Goal: Obtain resource: Download file/media

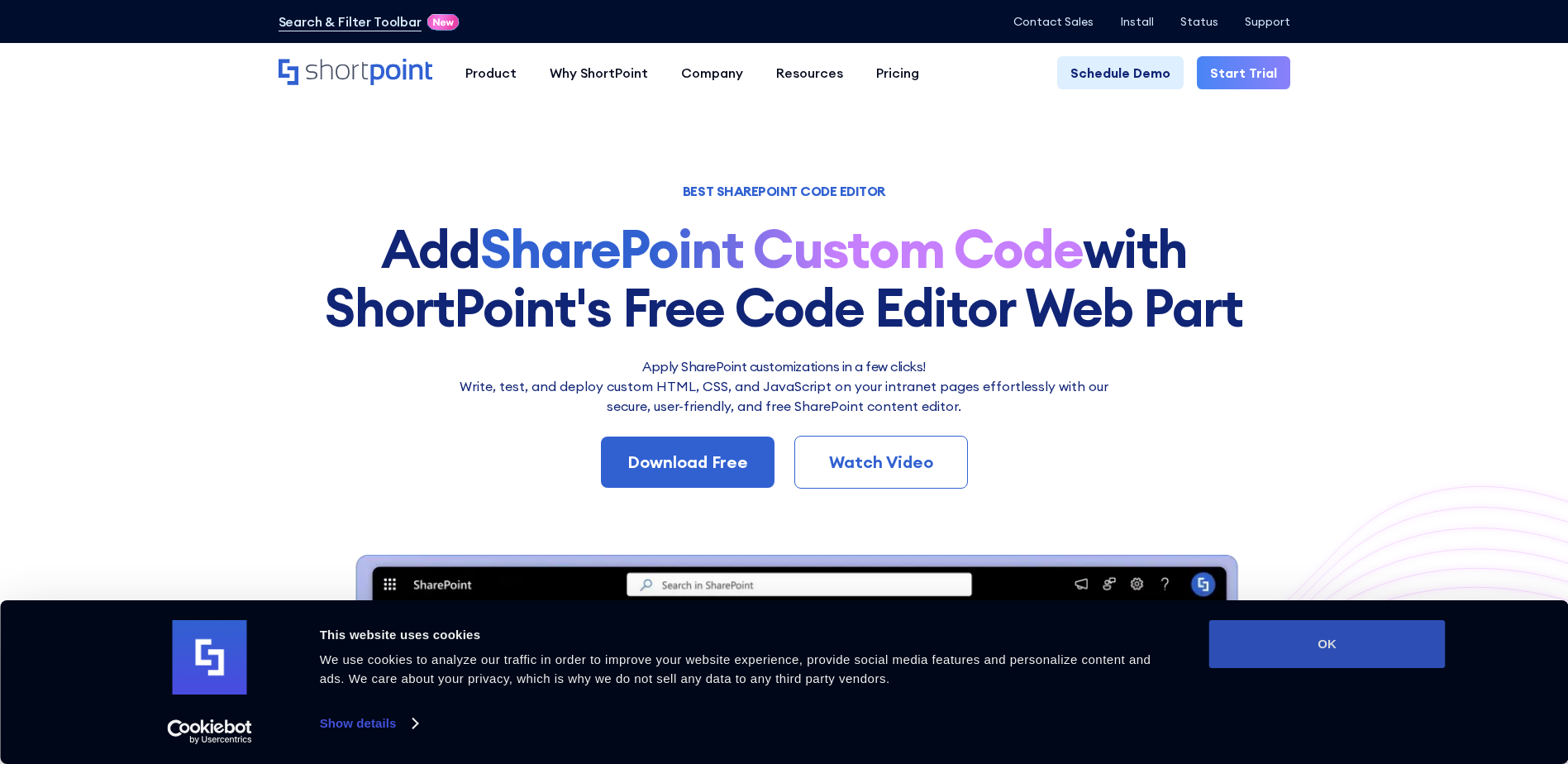
click at [1333, 632] on button "OK" at bounding box center [1326, 644] width 237 height 48
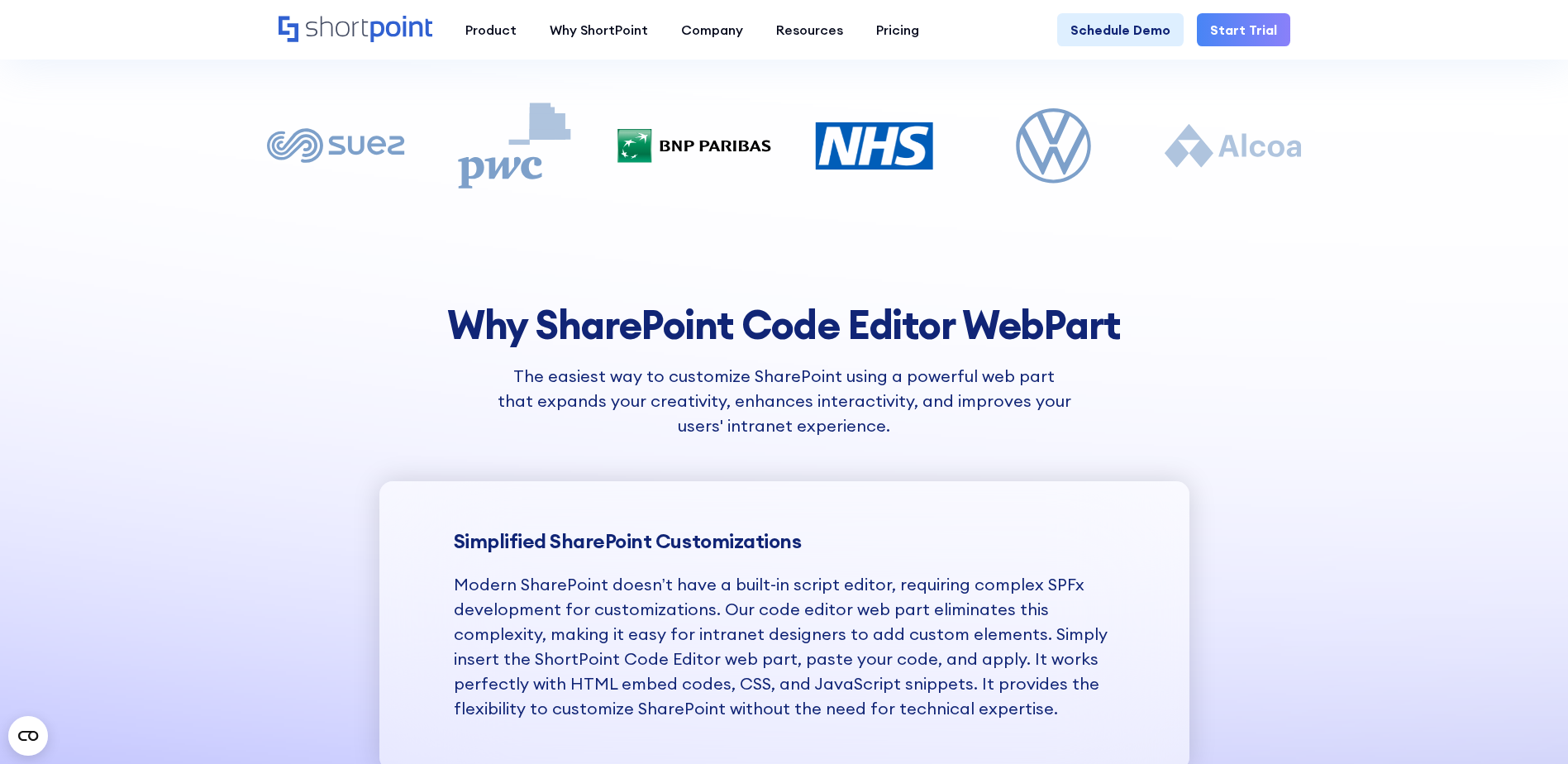
scroll to position [1488, 0]
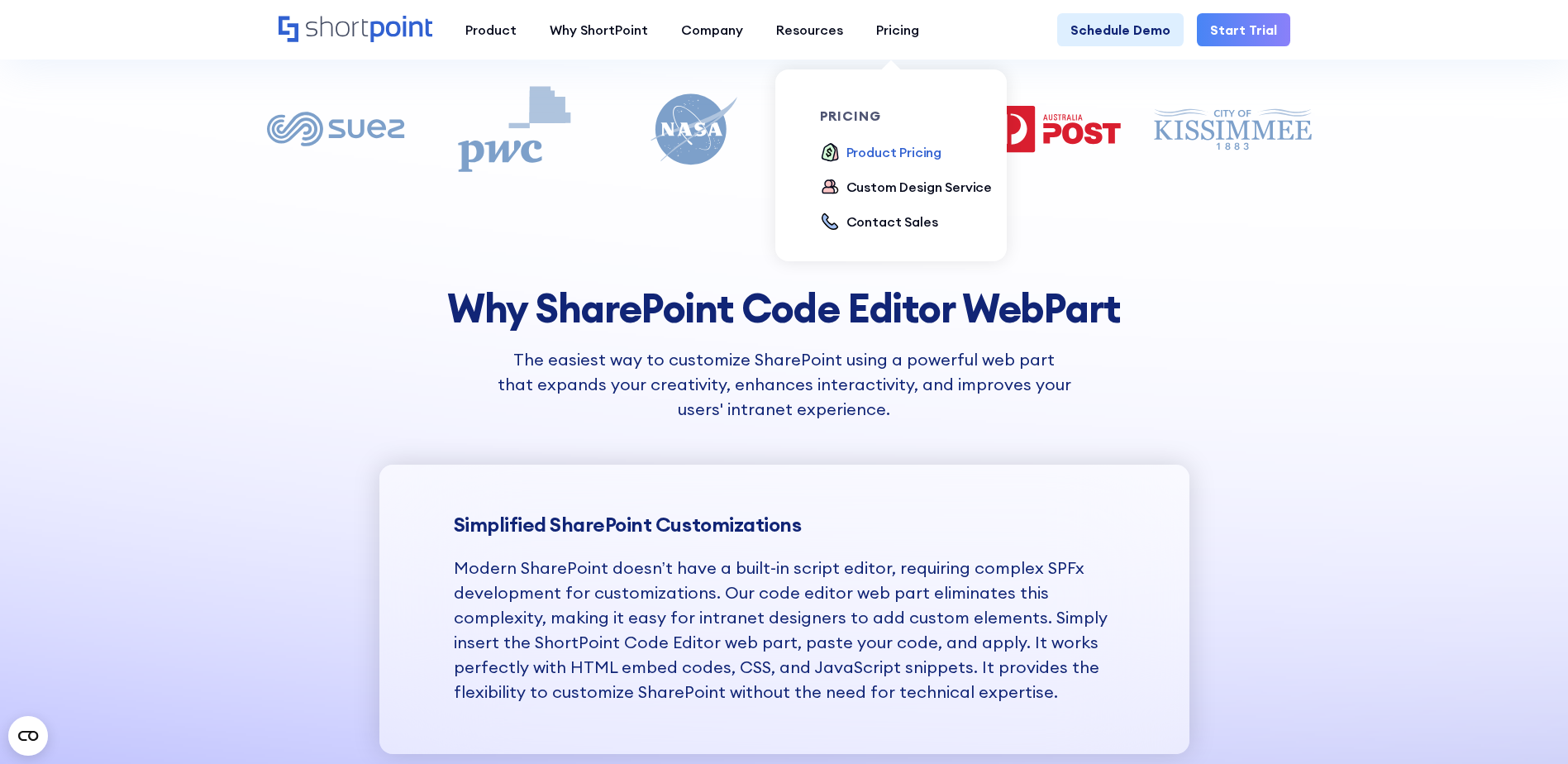
click at [853, 144] on div "Product Pricing" at bounding box center [893, 152] width 95 height 20
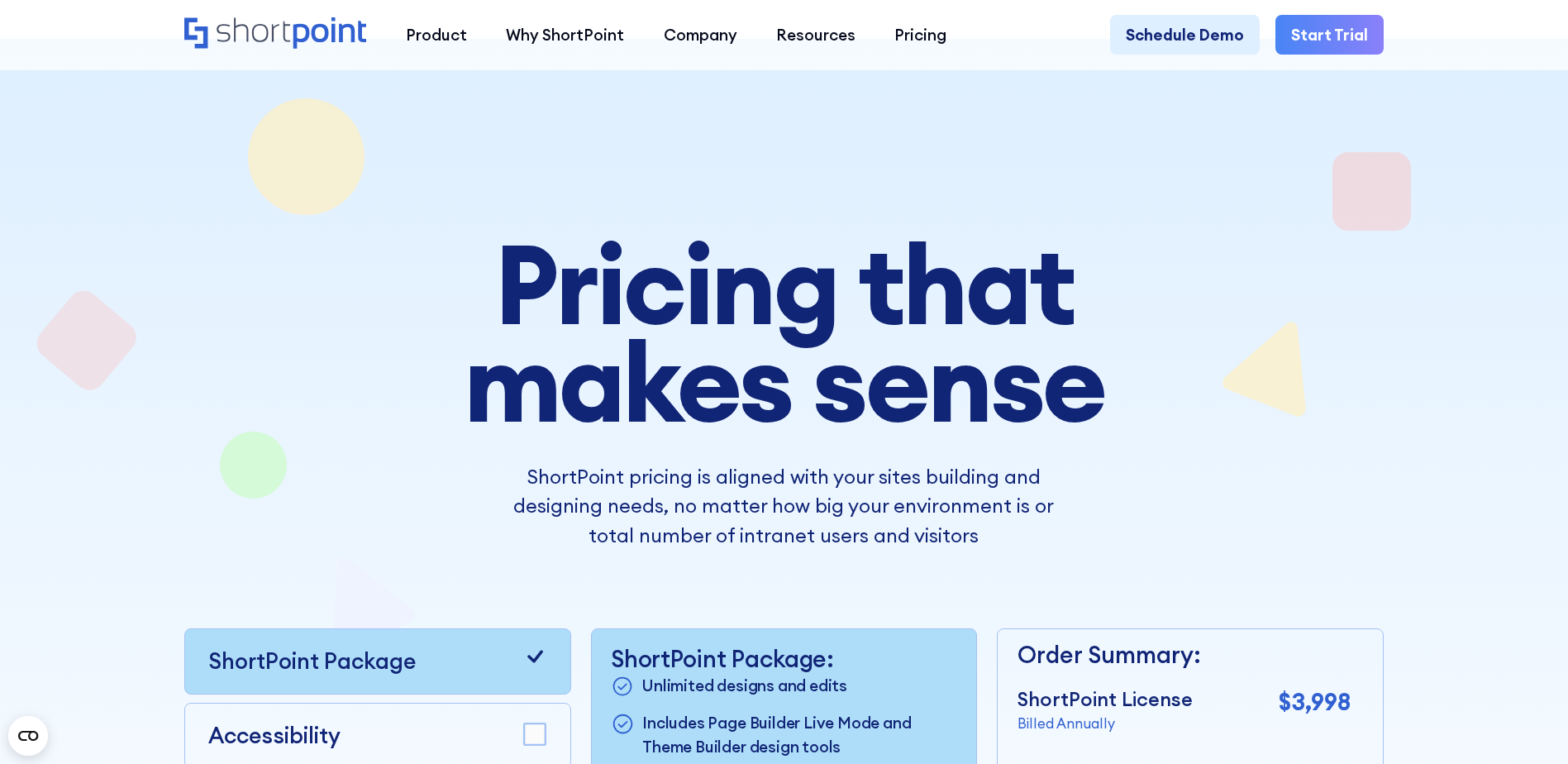
drag, startPoint x: 709, startPoint y: 572, endPoint x: 705, endPoint y: 274, distance: 298.0
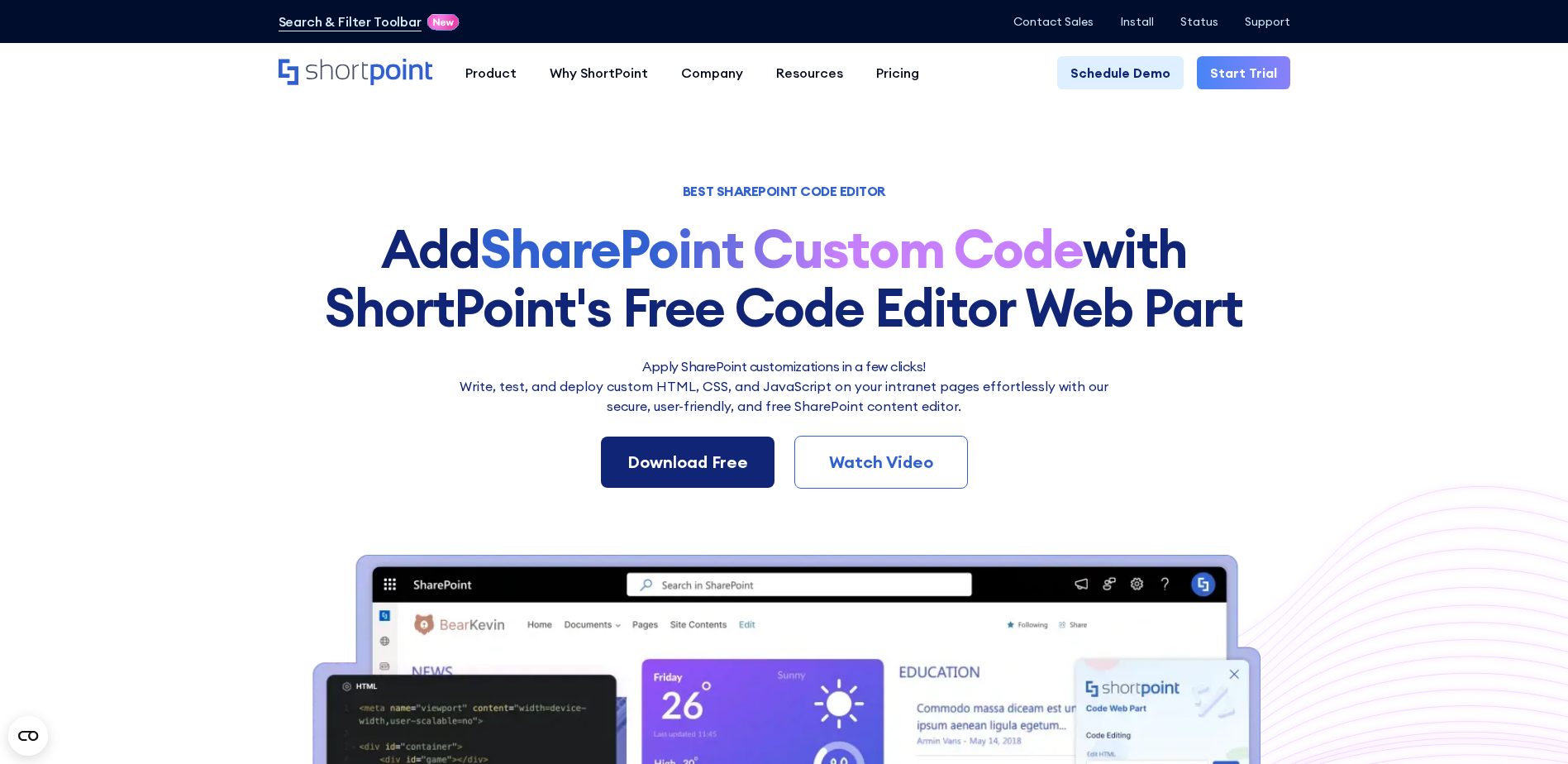
click at [655, 453] on div "Download Free" at bounding box center [687, 463] width 120 height 25
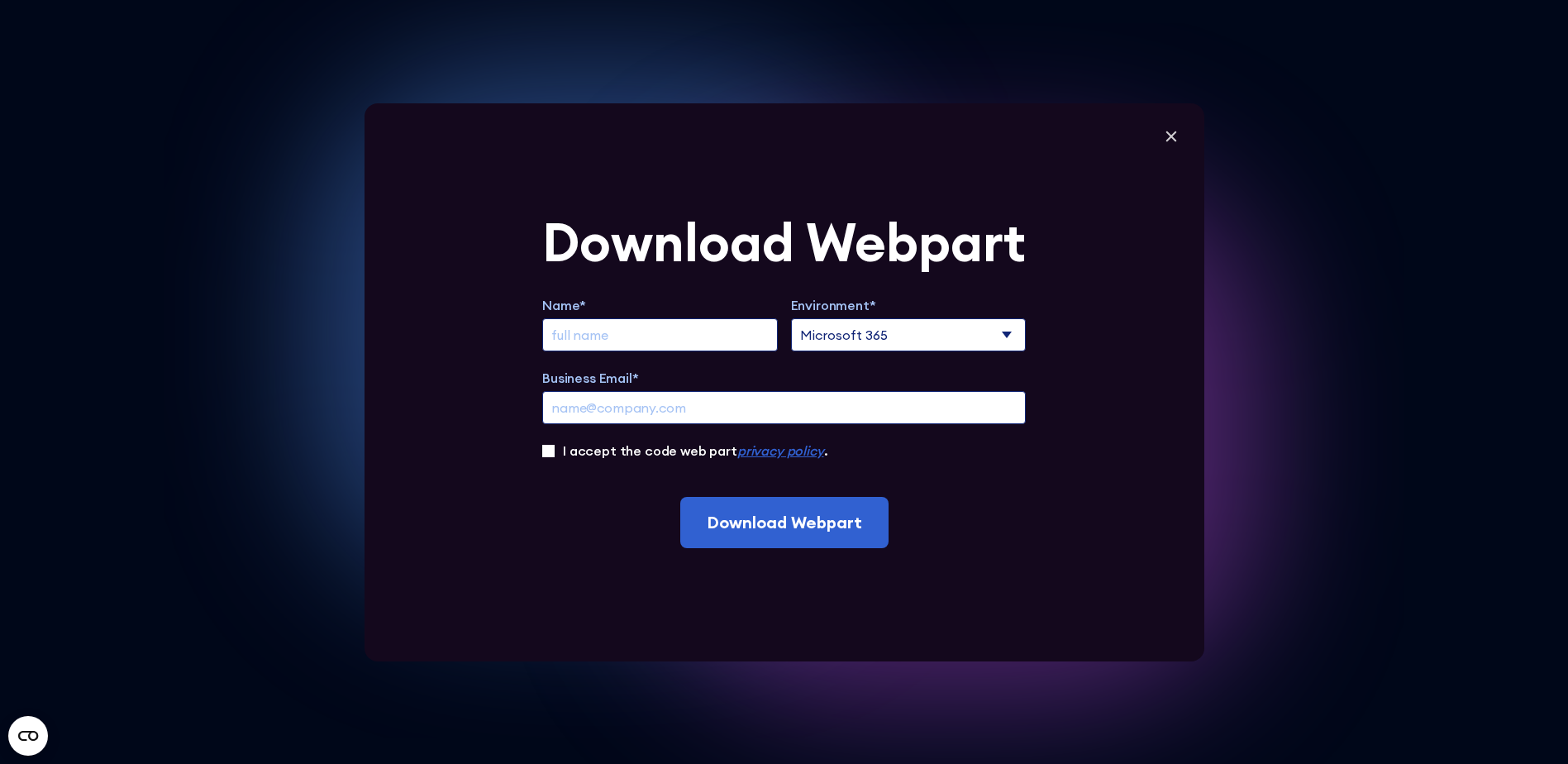
click at [1037, 335] on div "Download Webpart Name* Environment* Microsoft 365 SharePoint Online SharePoint …" at bounding box center [784, 382] width 839 height 558
click at [1021, 334] on select "Microsoft 365 SharePoint Online SharePoint 2019 (On-Premise)" at bounding box center [909, 335] width 236 height 33
click at [1022, 332] on select "Microsoft 365 SharePoint Online SharePoint 2019 (On-Premise)" at bounding box center [909, 335] width 236 height 33
click at [1168, 141] on icon at bounding box center [1171, 136] width 25 height 25
